Goal: Check status: Check status

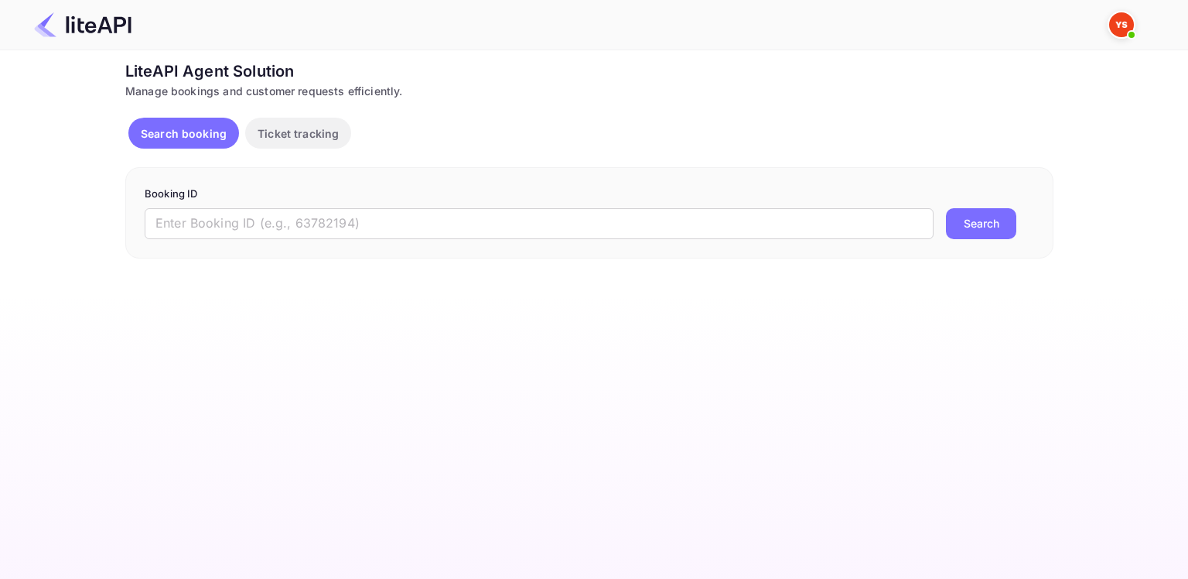
click at [344, 226] on input "text" at bounding box center [539, 223] width 789 height 31
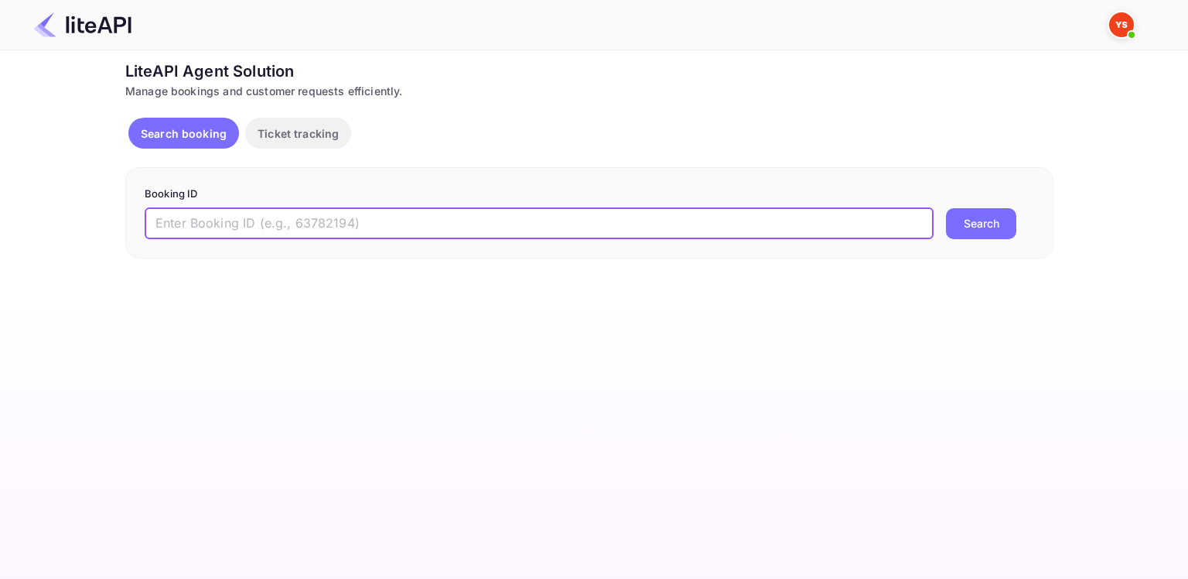
paste input "8860164"
type input "8860164"
click at [946, 208] on button "Search" at bounding box center [981, 223] width 70 height 31
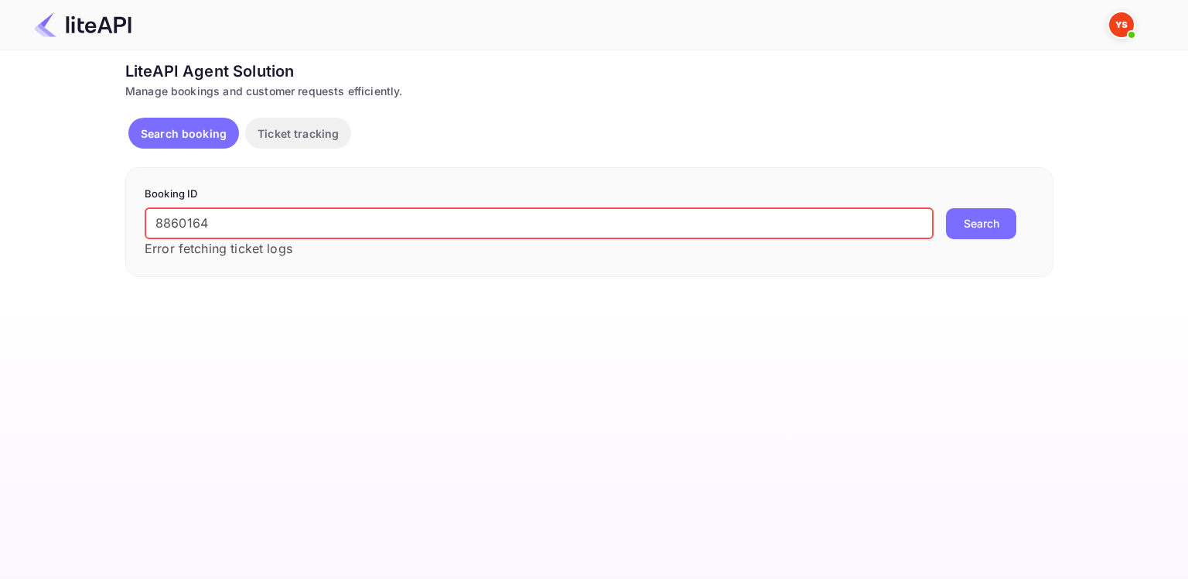
click at [946, 208] on button "Search" at bounding box center [981, 223] width 70 height 31
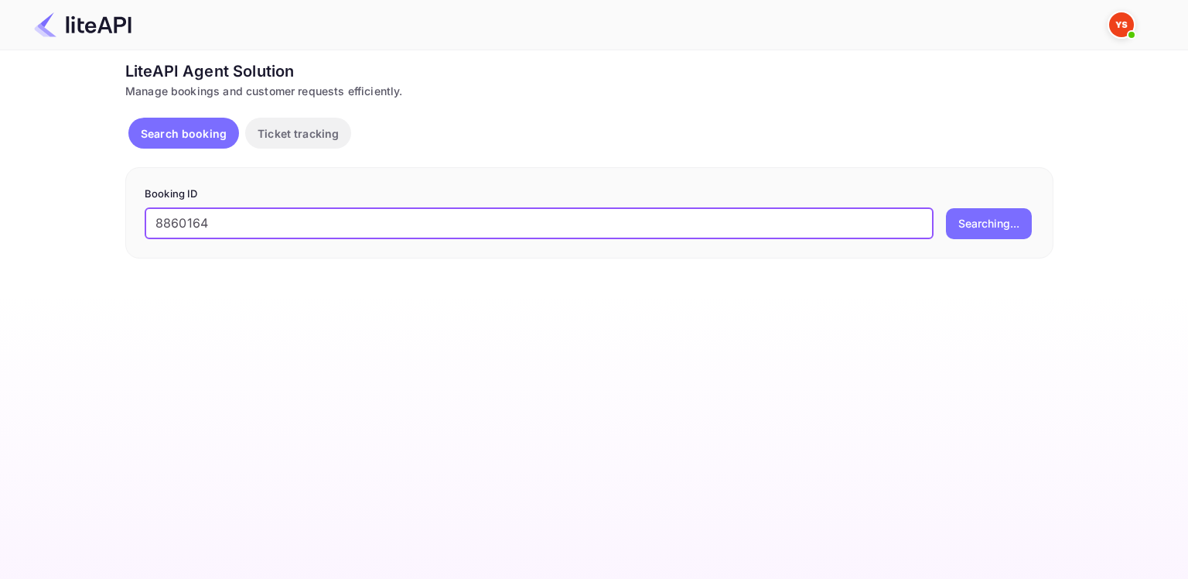
click at [946, 208] on button "Searching..." at bounding box center [989, 223] width 86 height 31
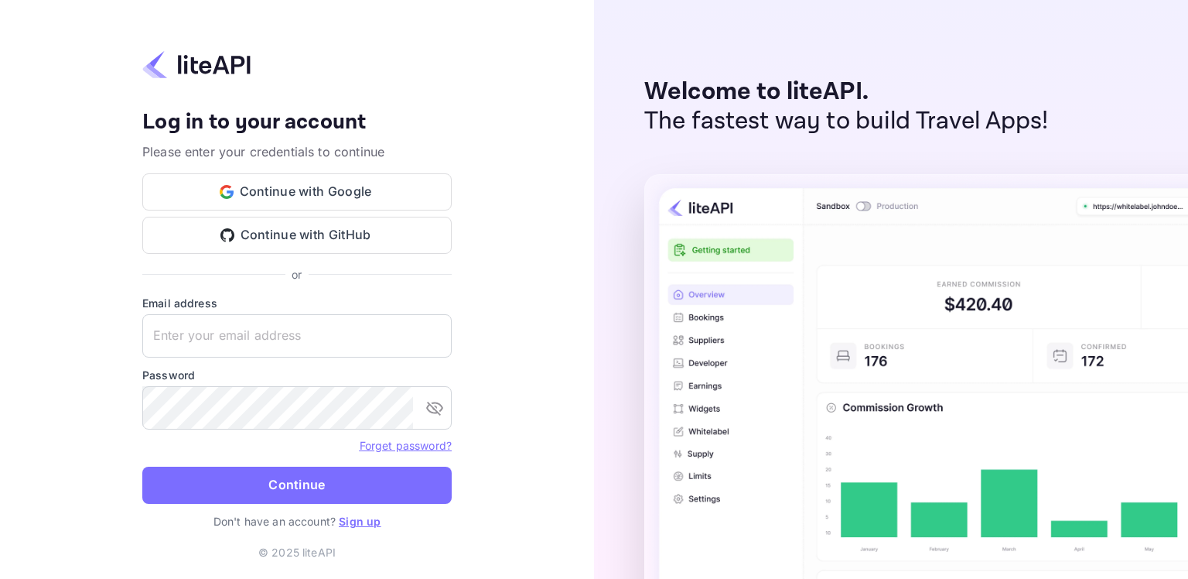
type input "[EMAIL_ADDRESS][DOMAIN_NAME]"
click at [264, 467] on button "Continue" at bounding box center [296, 485] width 309 height 37
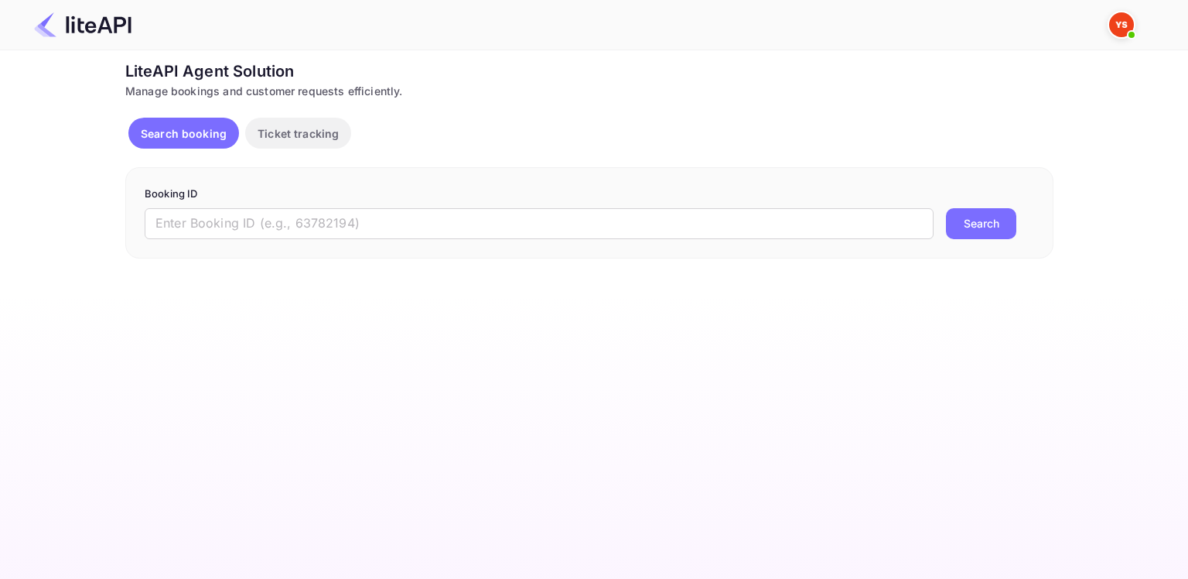
click at [636, 214] on input "text" at bounding box center [539, 223] width 789 height 31
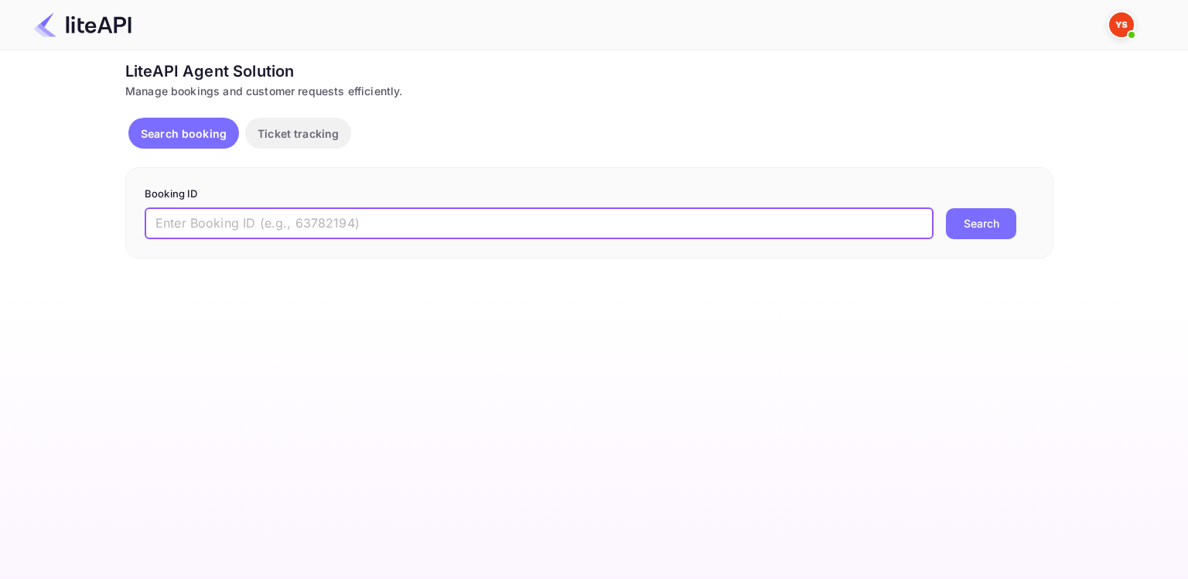
paste input "8860164"
type input "8860164"
click at [946, 208] on button "Search" at bounding box center [981, 223] width 70 height 31
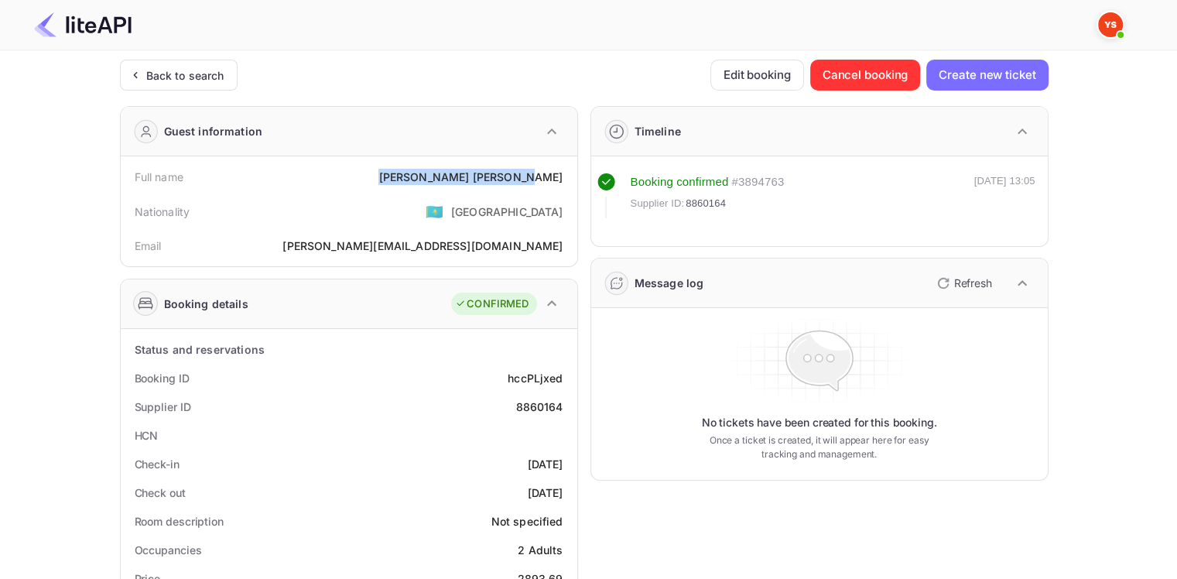
drag, startPoint x: 446, startPoint y: 173, endPoint x: 562, endPoint y: 189, distance: 117.1
click at [562, 189] on div "Full name [PERSON_NAME]" at bounding box center [349, 176] width 444 height 29
drag, startPoint x: 733, startPoint y: 182, endPoint x: 777, endPoint y: 217, distance: 56.2
click at [791, 183] on div "Booking confirmed # 3894763 Supplier ID: 8860164 [DATE] 13:05" at bounding box center [816, 195] width 438 height 45
click at [774, 221] on div "Booking confirmed # 3894763 Supplier ID: 8860164 [DATE] 13:05" at bounding box center [819, 206] width 444 height 67
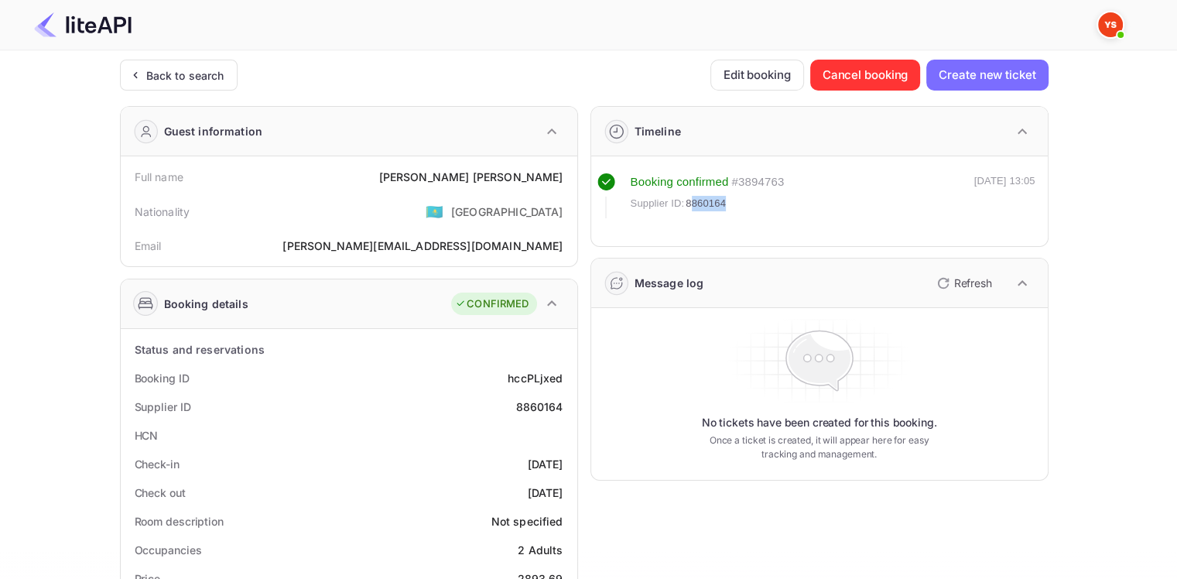
drag, startPoint x: 689, startPoint y: 201, endPoint x: 728, endPoint y: 196, distance: 39.8
click at [758, 206] on div "Supplier ID: 8860164" at bounding box center [708, 203] width 154 height 15
click at [690, 221] on div "Booking confirmed # 3894763 Supplier ID: 8860164 [DATE] 13:05" at bounding box center [819, 206] width 444 height 67
click at [687, 223] on div "Booking confirmed # 3894763 Supplier ID: 8860164 [DATE] 13:05" at bounding box center [819, 206] width 444 height 67
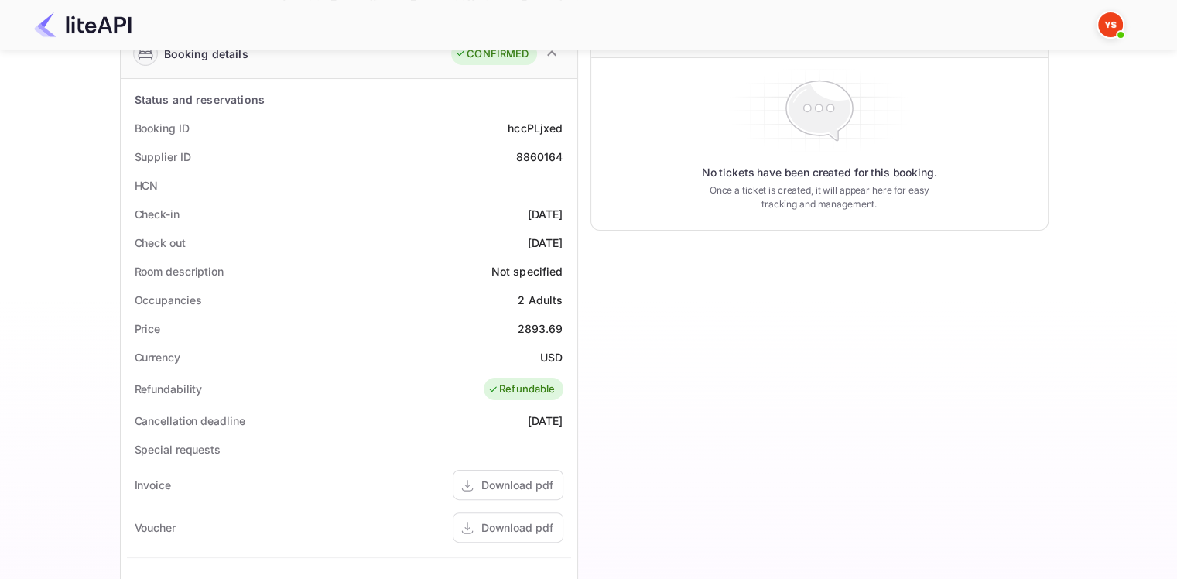
scroll to position [309, 0]
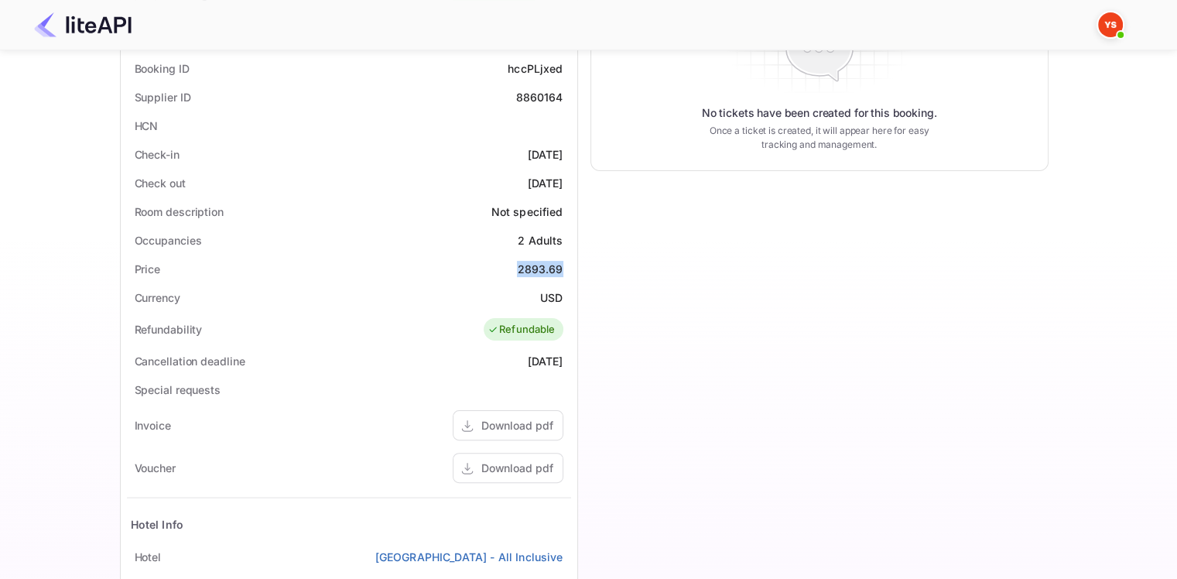
drag, startPoint x: 518, startPoint y: 266, endPoint x: 563, endPoint y: 269, distance: 45.8
click at [563, 269] on div "Price 2893.69" at bounding box center [349, 269] width 444 height 29
copy div "2893.69"
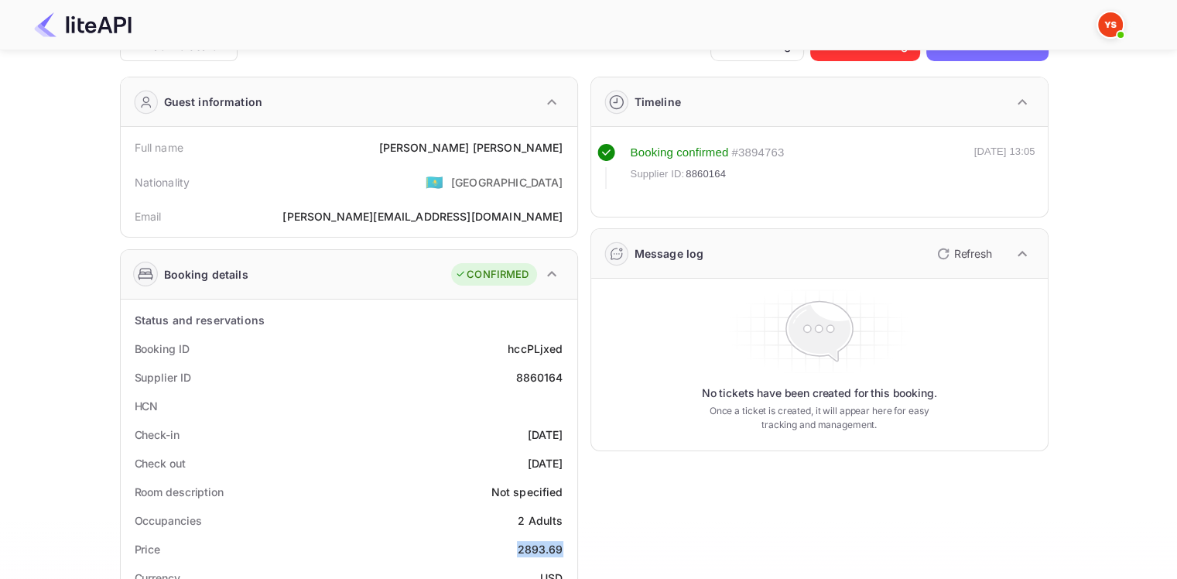
scroll to position [0, 0]
